Goal: Task Accomplishment & Management: Manage account settings

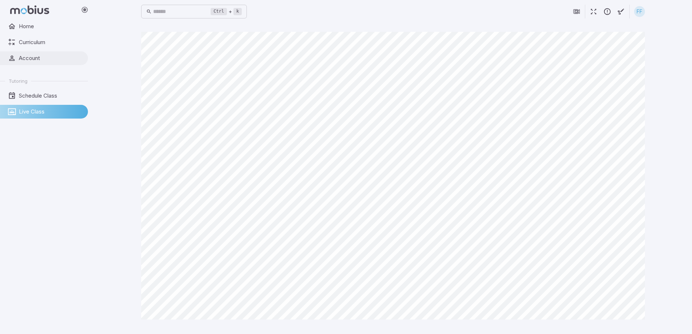
click at [47, 59] on span "Account" at bounding box center [51, 58] width 64 height 8
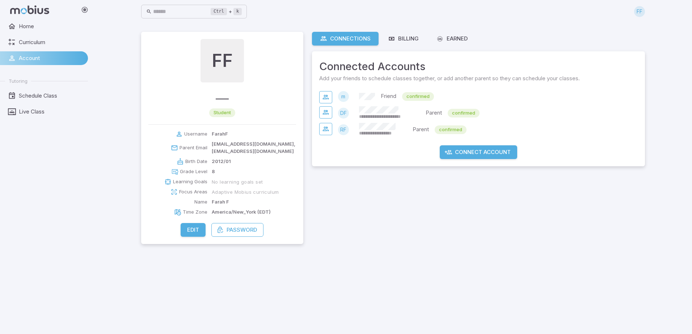
click at [641, 11] on div "FF" at bounding box center [639, 11] width 11 height 11
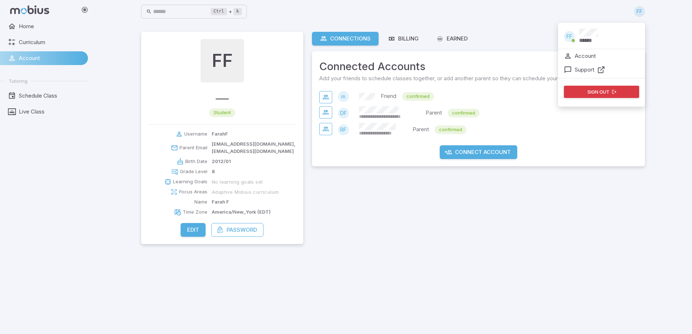
click at [622, 99] on div "Sign out" at bounding box center [601, 92] width 87 height 24
click at [626, 92] on button "Sign out" at bounding box center [601, 92] width 75 height 12
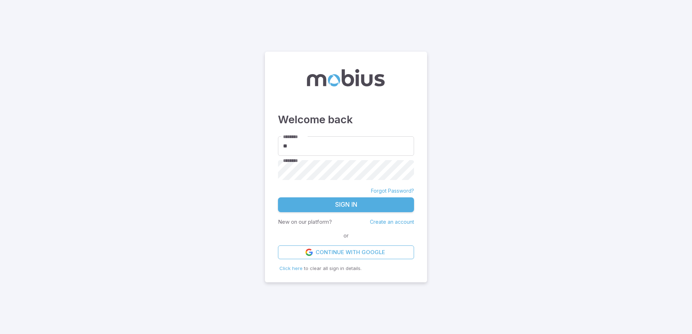
type input "*"
type input "*******"
click at [354, 202] on button "Sign In" at bounding box center [346, 205] width 136 height 15
